Goal: Use online tool/utility: Utilize a website feature to perform a specific function

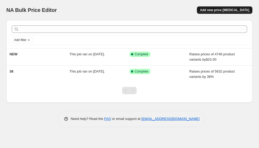
click at [218, 10] on span "Add new price [MEDICAL_DATA]" at bounding box center [224, 10] width 49 height 4
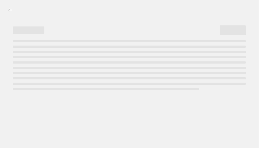
select select "percentage"
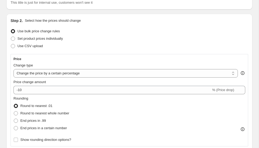
scroll to position [44, 0]
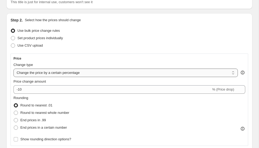
click at [80, 73] on select "Change the price to a certain amount Change the price by a certain amount Chang…" at bounding box center [125, 73] width 225 height 8
click at [13, 69] on select "Change the price to a certain amount Change the price by a certain amount Chang…" at bounding box center [125, 73] width 225 height 8
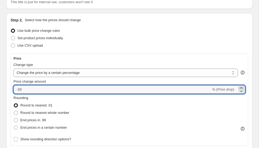
click at [240, 87] on icon at bounding box center [241, 87] width 5 height 5
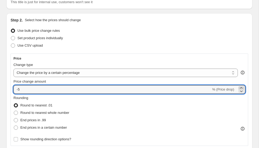
click at [240, 87] on icon at bounding box center [241, 87] width 5 height 5
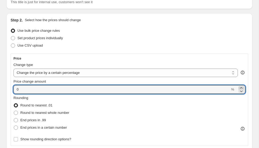
click at [240, 87] on icon at bounding box center [241, 87] width 5 height 5
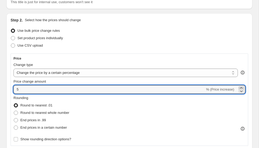
click at [240, 87] on icon at bounding box center [241, 87] width 5 height 5
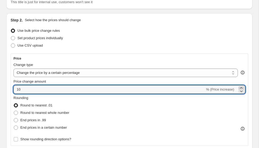
click at [240, 87] on icon at bounding box center [241, 87] width 5 height 5
click at [240, 86] on icon at bounding box center [241, 87] width 5 height 5
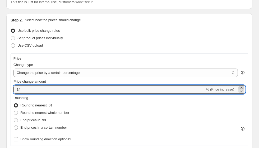
type input "15"
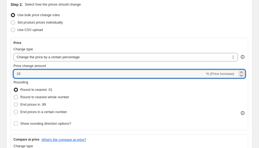
scroll to position [63, 0]
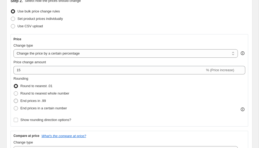
click at [16, 101] on span at bounding box center [16, 101] width 4 height 4
click at [14, 99] on input "End prices in .99" at bounding box center [14, 99] width 0 height 0
radio input "true"
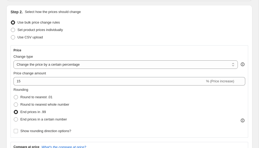
scroll to position [67, 0]
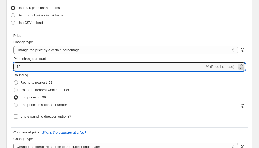
click at [242, 68] on icon at bounding box center [241, 68] width 5 height 5
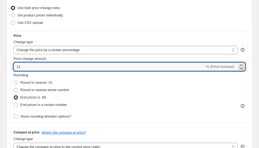
type input "10"
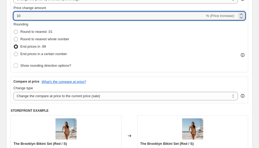
scroll to position [151, 0]
